Goal: Navigation & Orientation: Find specific page/section

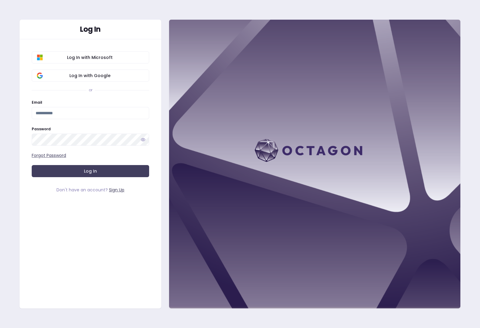
click at [90, 75] on span "Log In with Google" at bounding box center [90, 76] width 108 height 6
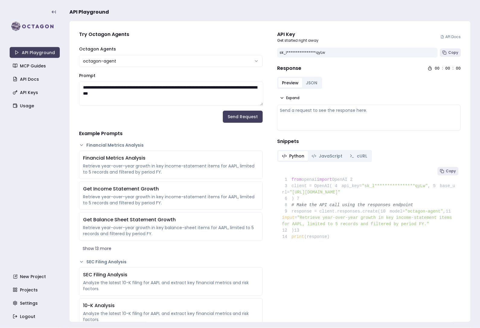
scroll to position [19, 0]
click at [32, 303] on link "Settings" at bounding box center [35, 303] width 50 height 11
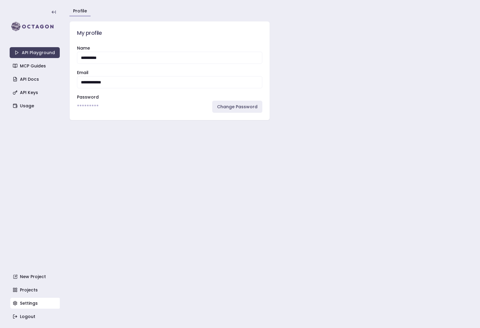
click at [28, 95] on div "API Playground MCP Guides API Docs API Keys Usage New Project Projects Settings…" at bounding box center [35, 164] width 50 height 316
click at [25, 100] on link "Usage" at bounding box center [35, 105] width 50 height 11
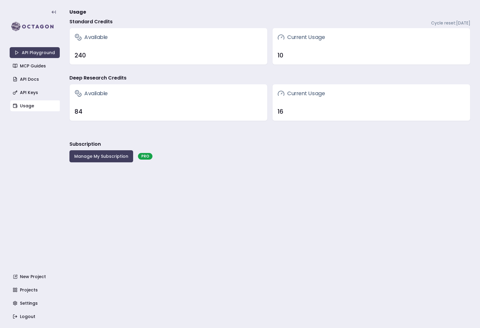
click at [103, 150] on button "Manage My Subscription" at bounding box center [101, 156] width 64 height 12
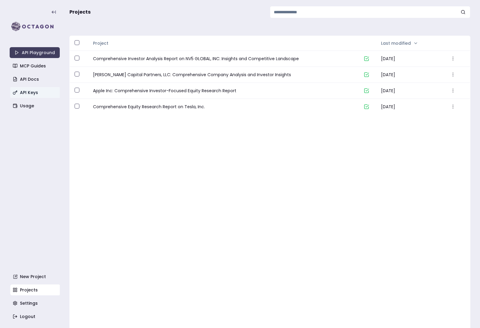
click at [19, 97] on link "API Keys" at bounding box center [35, 92] width 50 height 11
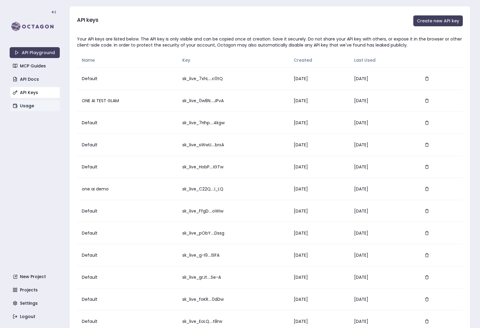
click at [25, 108] on link "Usage" at bounding box center [35, 105] width 50 height 11
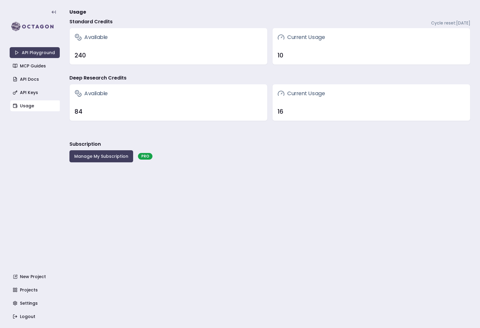
click at [95, 155] on button "Manage My Subscription" at bounding box center [101, 156] width 64 height 12
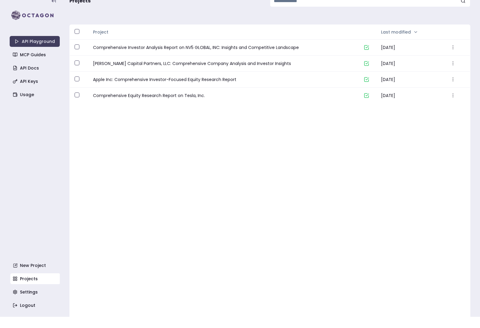
scroll to position [8, 0]
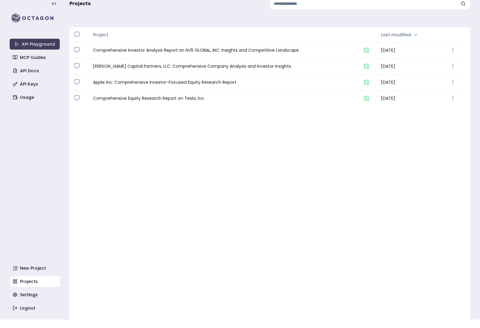
click at [247, 162] on div "Project Last modified Comprehensive Investor Analysis Report on NV5 GLOBAL, INC…" at bounding box center [269, 187] width 401 height 320
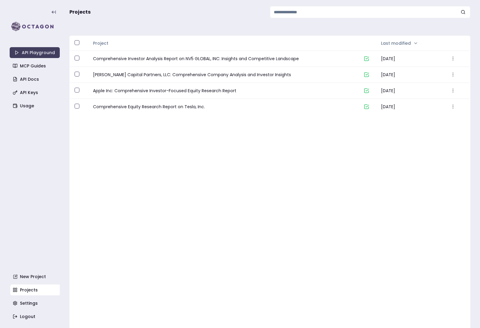
click at [23, 24] on img at bounding box center [35, 27] width 50 height 12
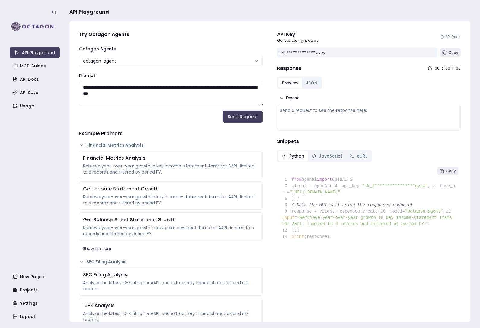
click at [19, 80] on link "API Docs" at bounding box center [35, 79] width 50 height 11
